Goal: Check status: Check status

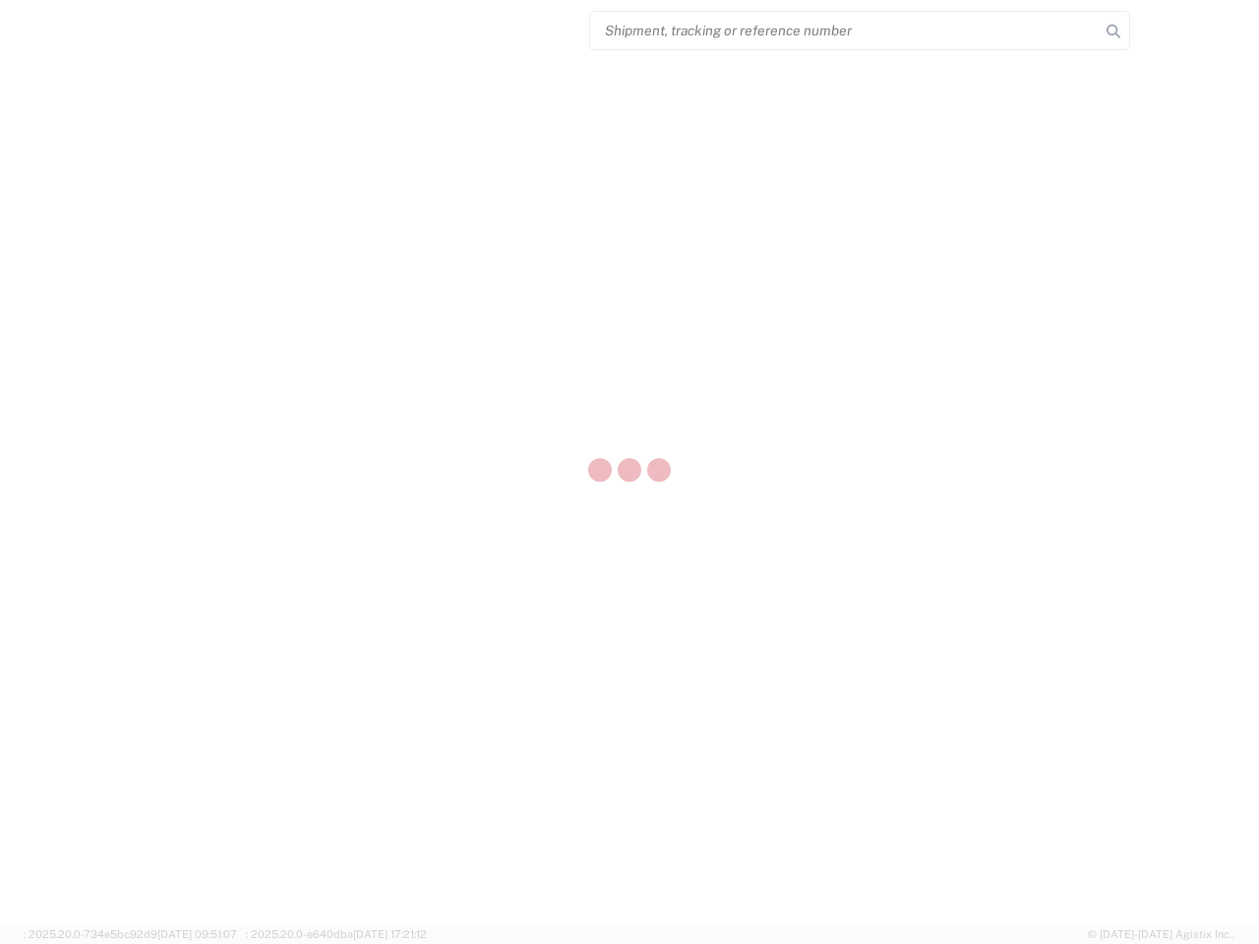
select select "US"
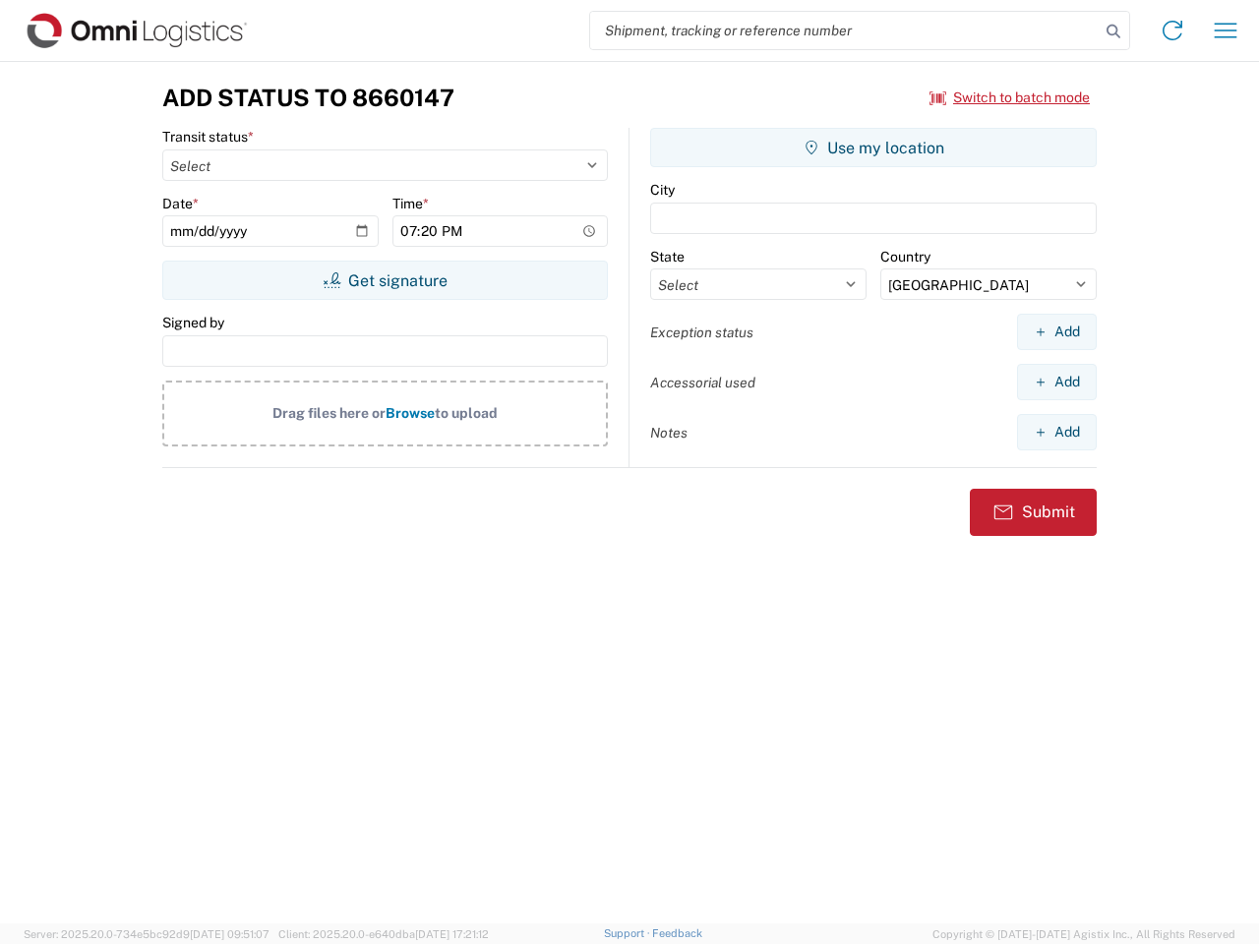
click at [845, 30] on input "search" at bounding box center [844, 30] width 509 height 37
click at [1113, 31] on icon at bounding box center [1113, 32] width 28 height 28
click at [1172, 30] on icon at bounding box center [1171, 30] width 31 height 31
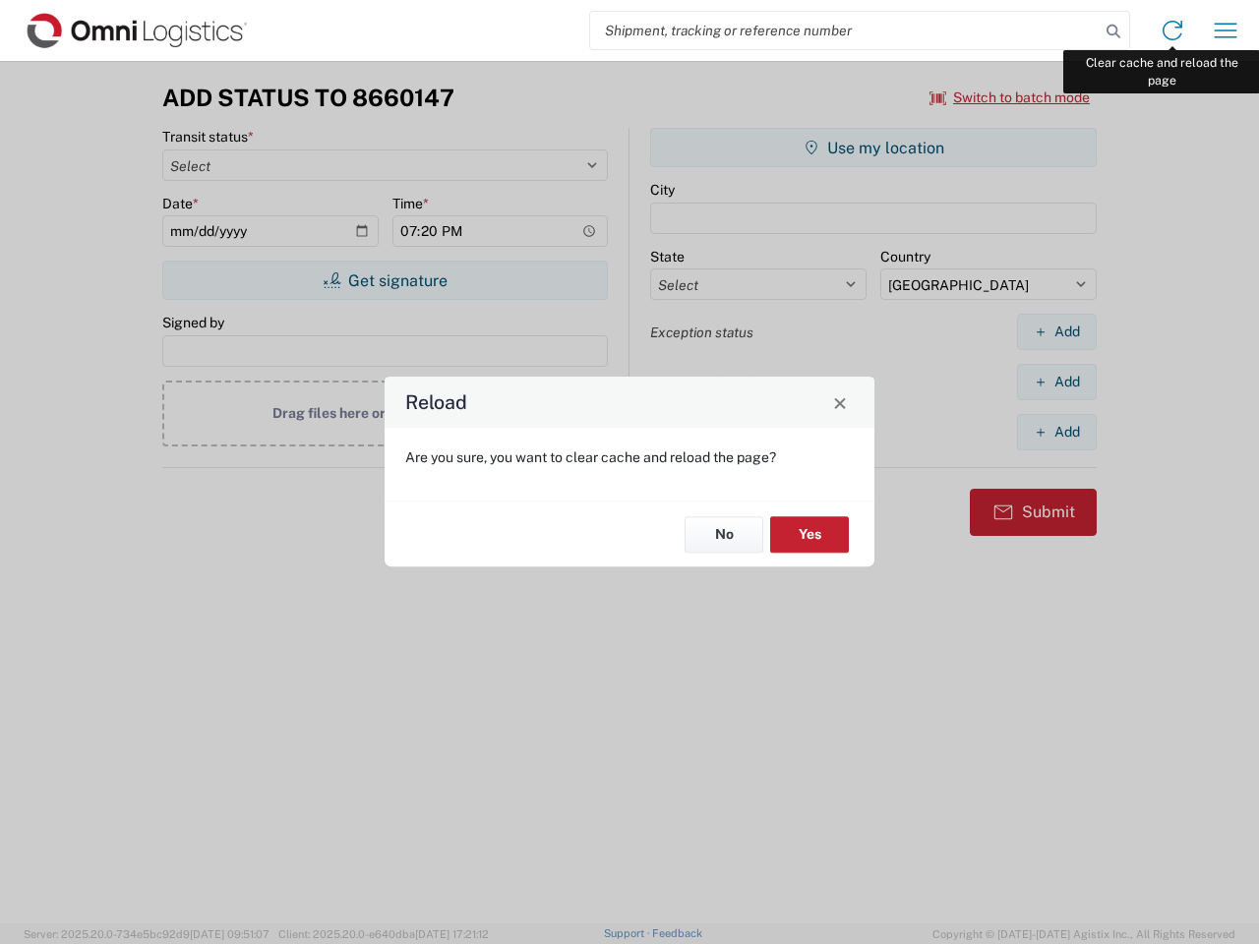
click at [1225, 30] on div "Reload Are you sure, you want to clear cache and reload the page? No Yes" at bounding box center [629, 472] width 1259 height 944
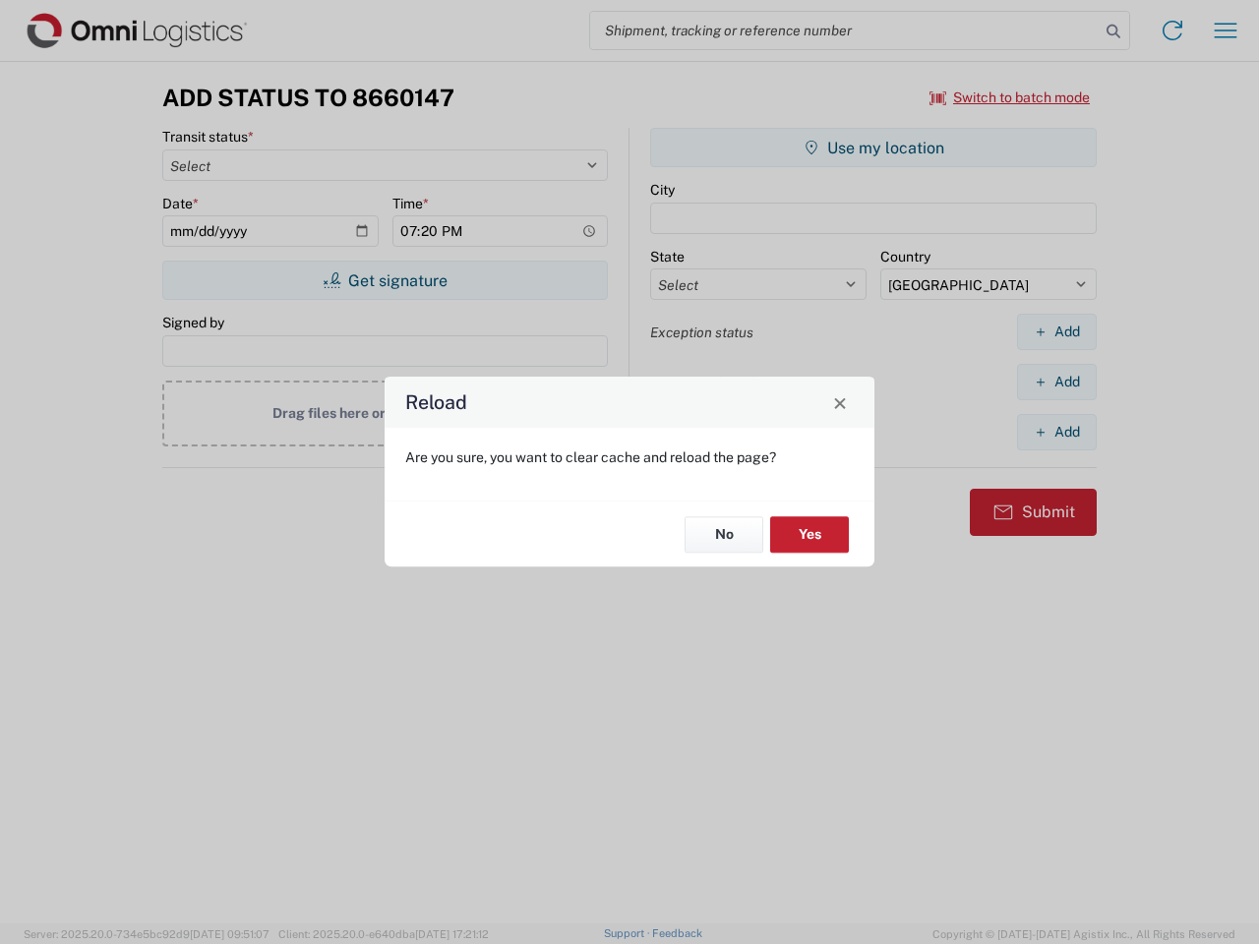
click at [1010, 97] on div "Reload Are you sure, you want to clear cache and reload the page? No Yes" at bounding box center [629, 472] width 1259 height 944
click at [384, 280] on div "Reload Are you sure, you want to clear cache and reload the page? No Yes" at bounding box center [629, 472] width 1259 height 944
click at [873, 147] on div "Reload Are you sure, you want to clear cache and reload the page? No Yes" at bounding box center [629, 472] width 1259 height 944
click at [1056, 331] on div "Reload Are you sure, you want to clear cache and reload the page? No Yes" at bounding box center [629, 472] width 1259 height 944
click at [1056, 382] on div "Reload Are you sure, you want to clear cache and reload the page? No Yes" at bounding box center [629, 472] width 1259 height 944
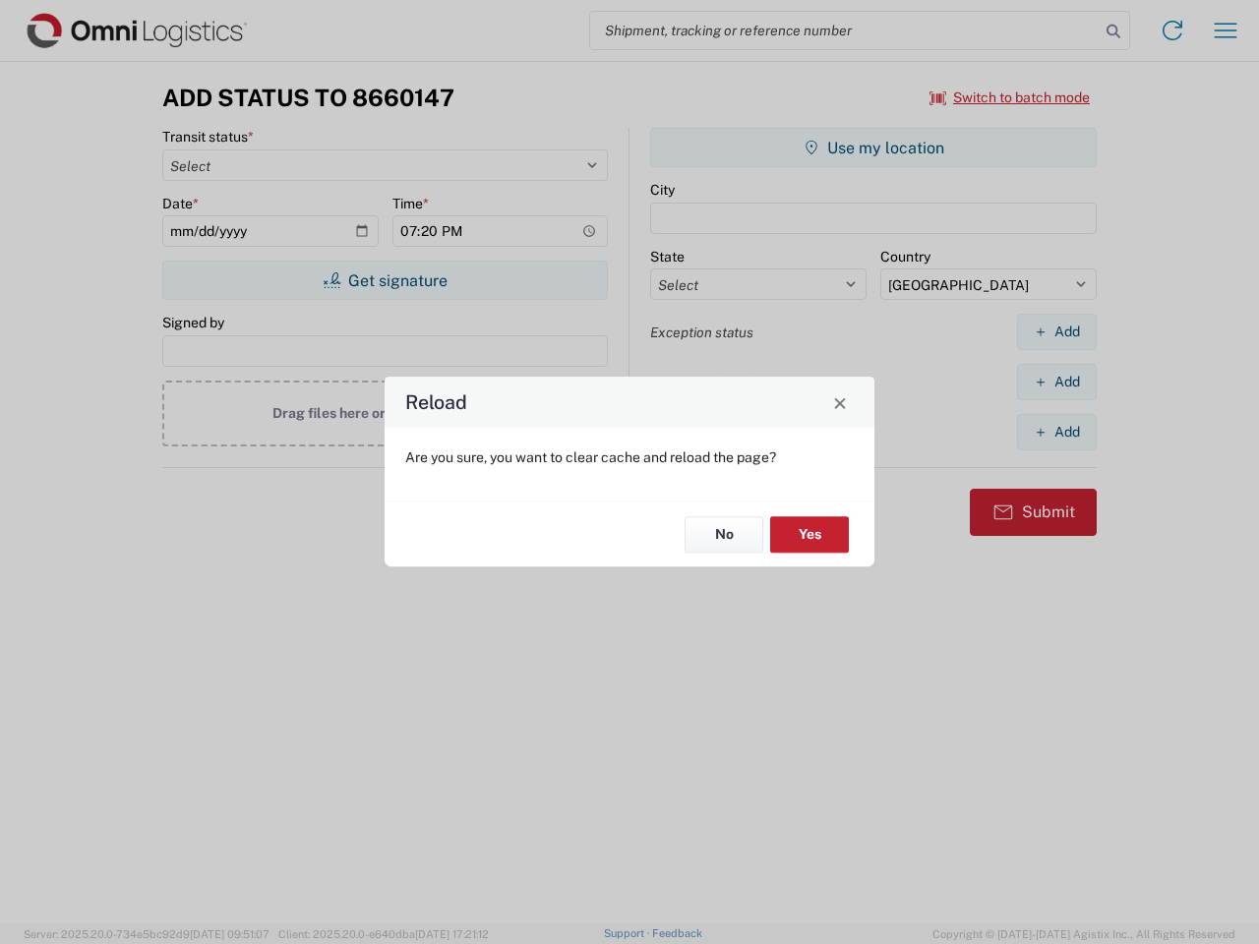
click at [1056, 432] on div "Reload Are you sure, you want to clear cache and reload the page? No Yes" at bounding box center [629, 472] width 1259 height 944
